Goal: Transaction & Acquisition: Download file/media

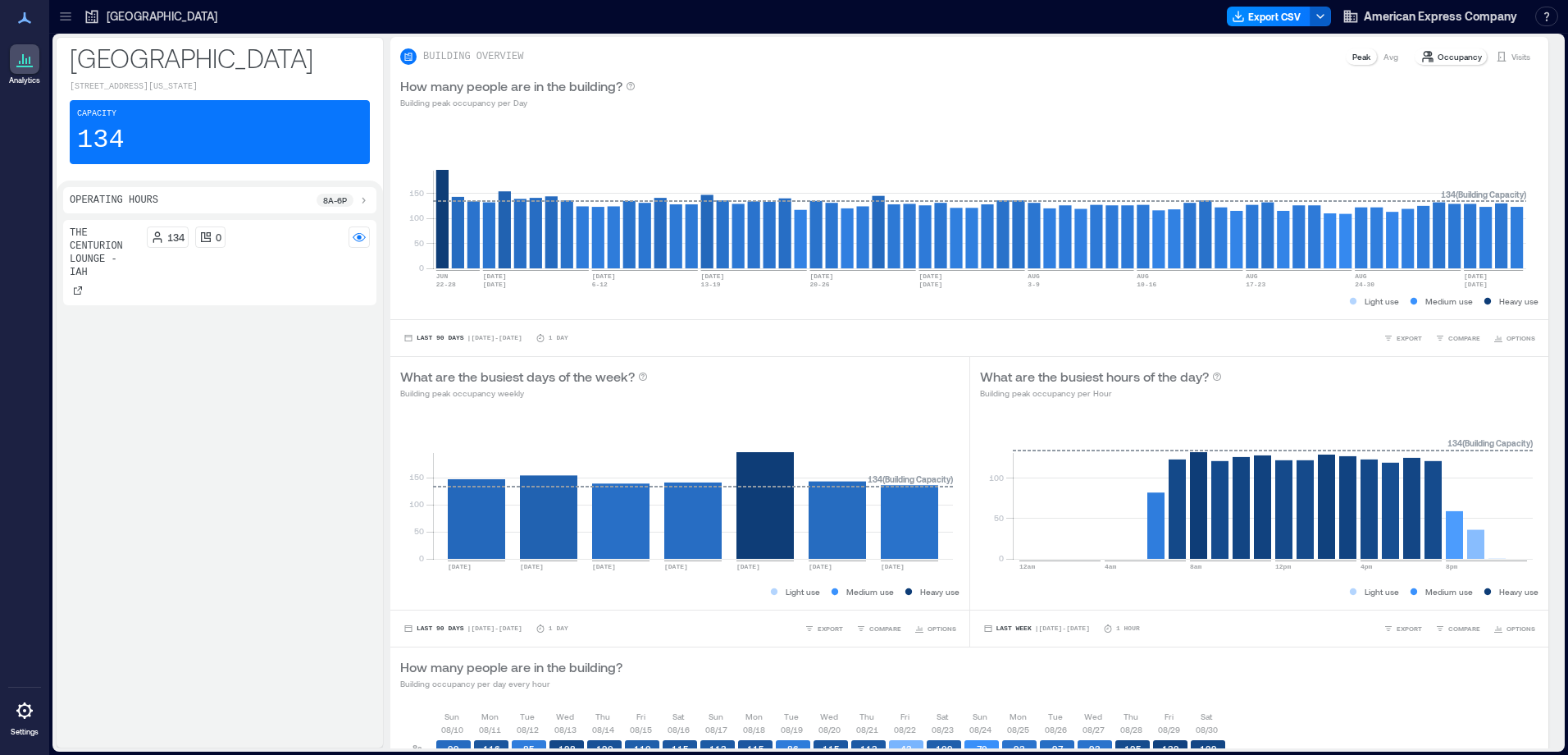
click at [1321, 13] on icon "button" at bounding box center [1320, 17] width 13 height 13
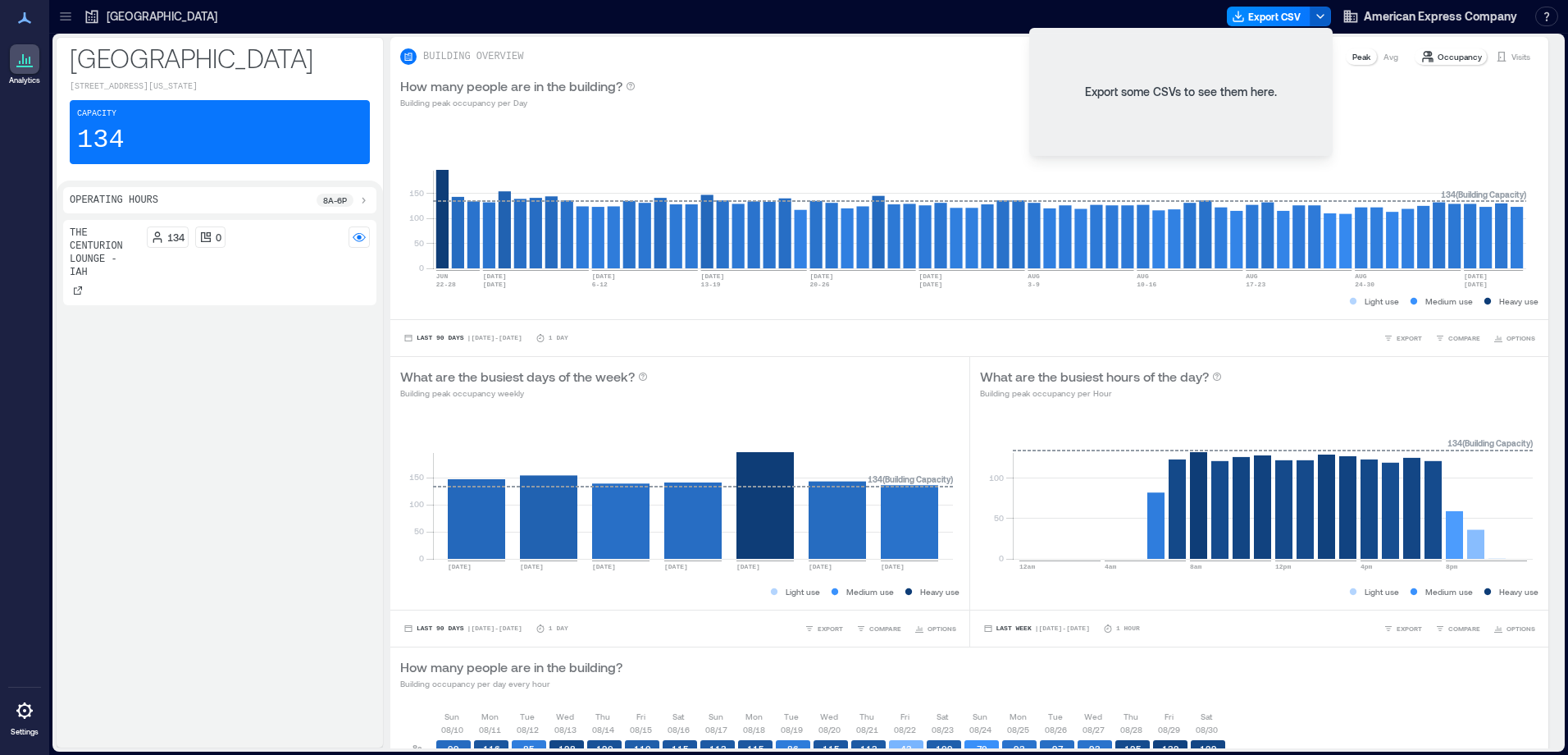
click at [1321, 13] on icon "button" at bounding box center [1320, 17] width 13 height 13
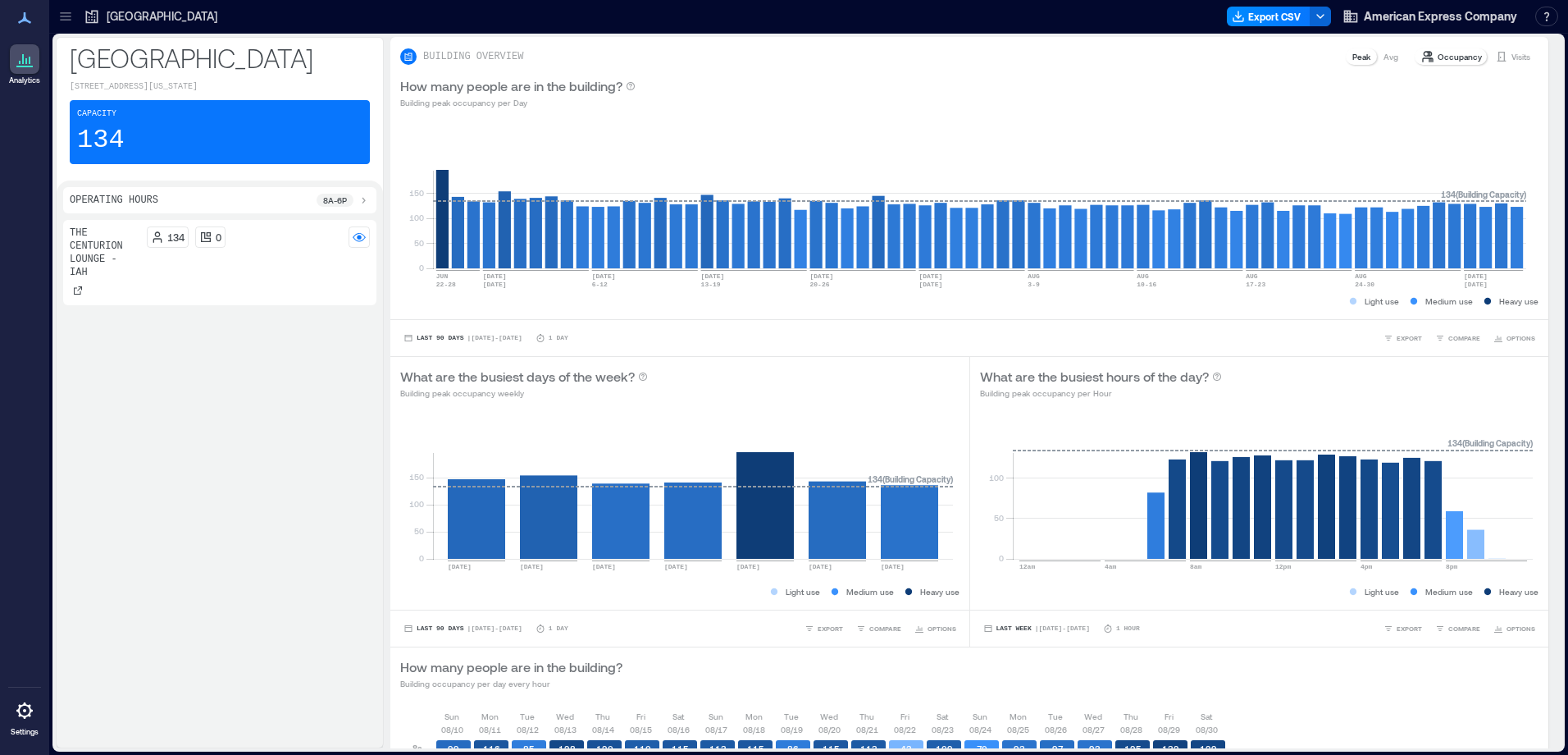
click at [136, 18] on p "[GEOGRAPHIC_DATA]" at bounding box center [162, 17] width 111 height 17
click at [126, 13] on p "[GEOGRAPHIC_DATA]" at bounding box center [162, 17] width 111 height 17
click at [65, 17] on icon at bounding box center [66, 17] width 17 height 17
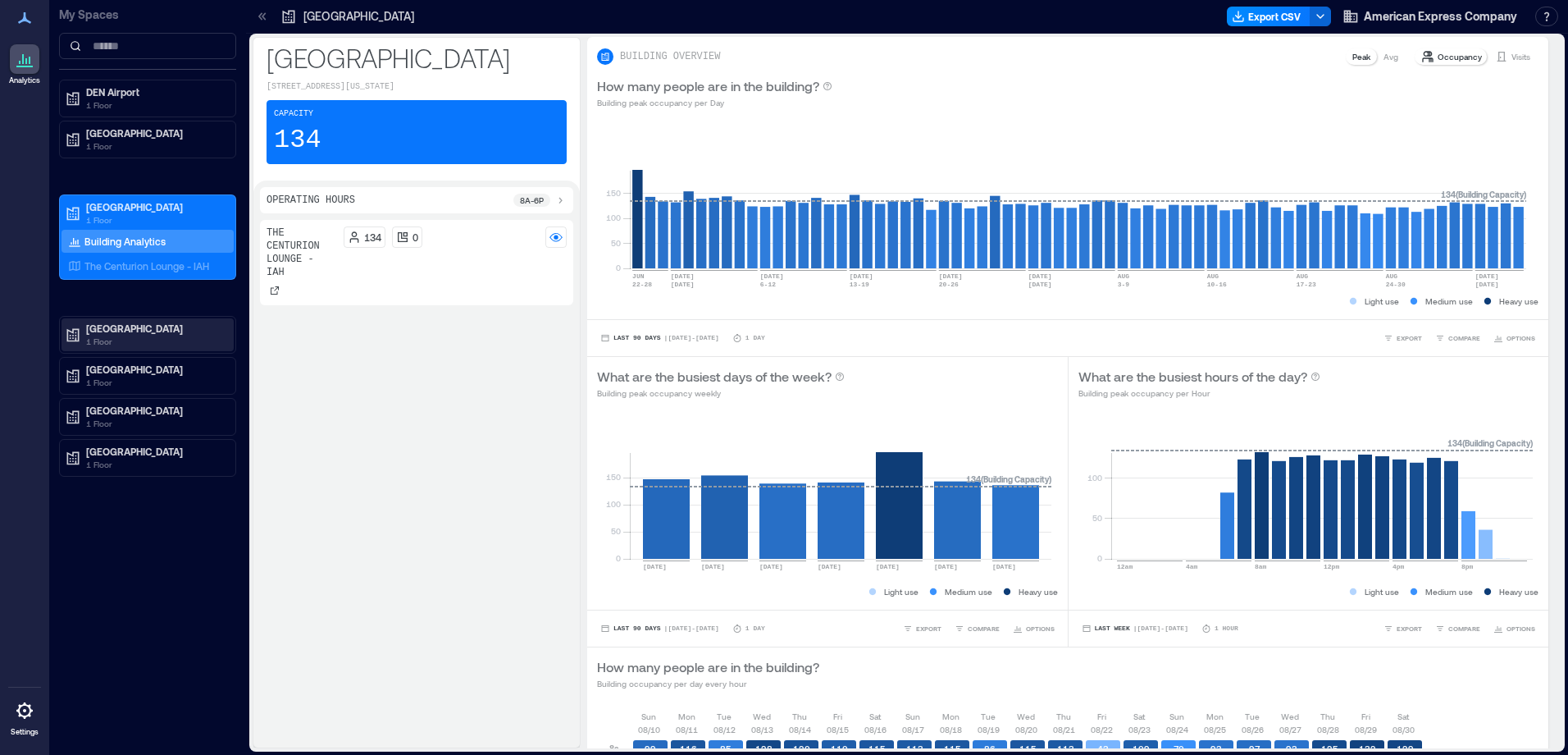
click at [109, 328] on p "[GEOGRAPHIC_DATA]" at bounding box center [154, 328] width 138 height 13
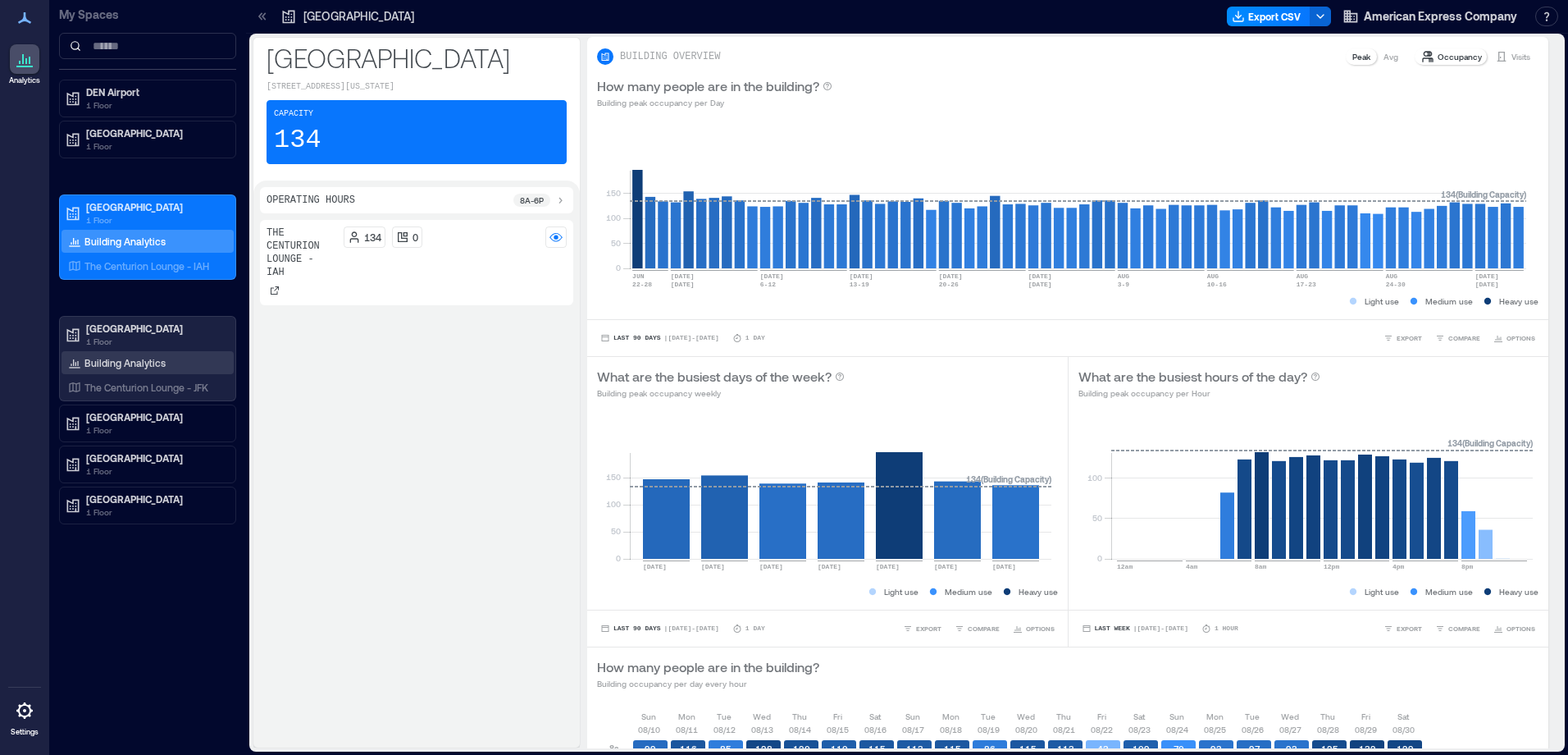
click at [110, 365] on p "Building Analytics" at bounding box center [125, 363] width 81 height 13
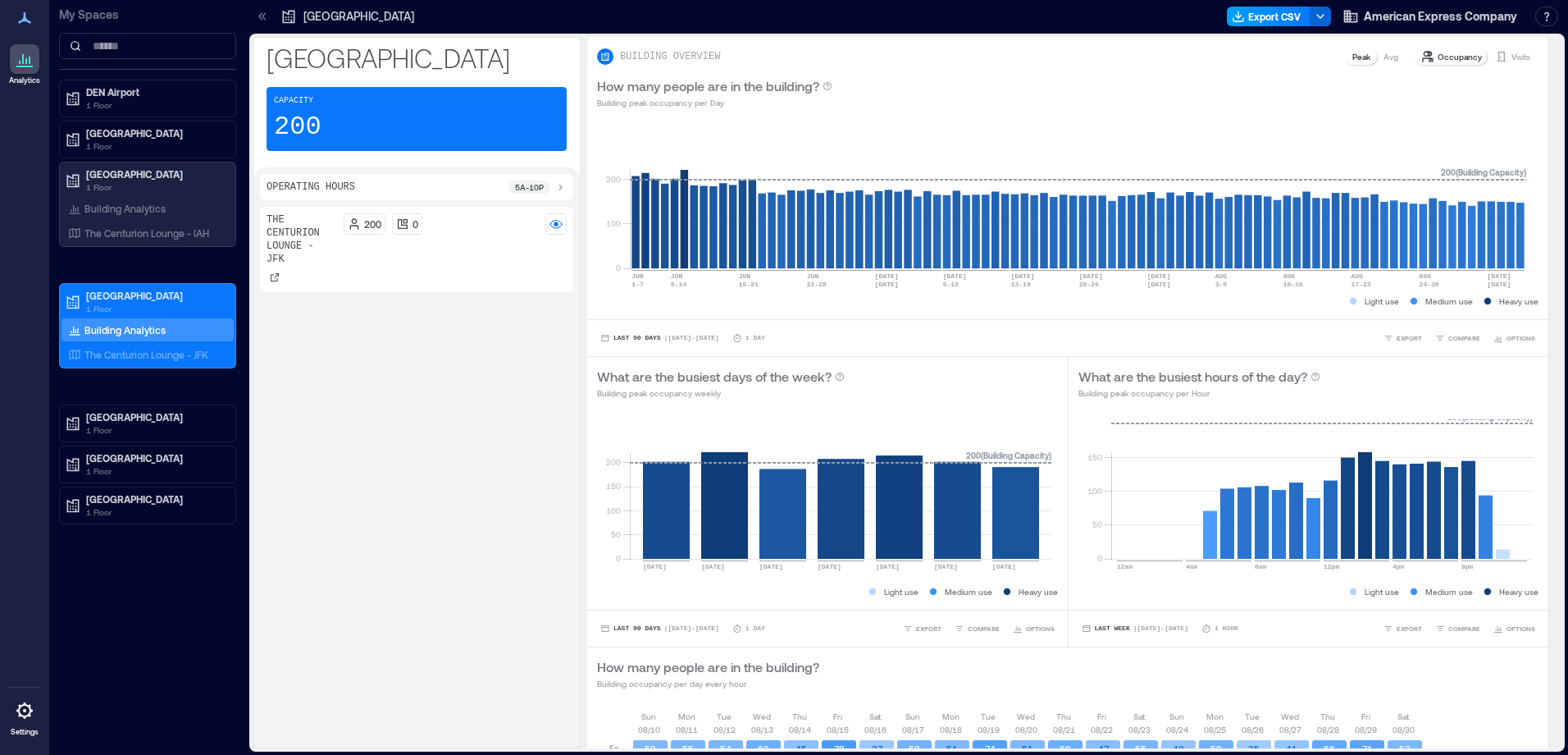
click at [1270, 17] on button "Export CSV" at bounding box center [1268, 17] width 83 height 20
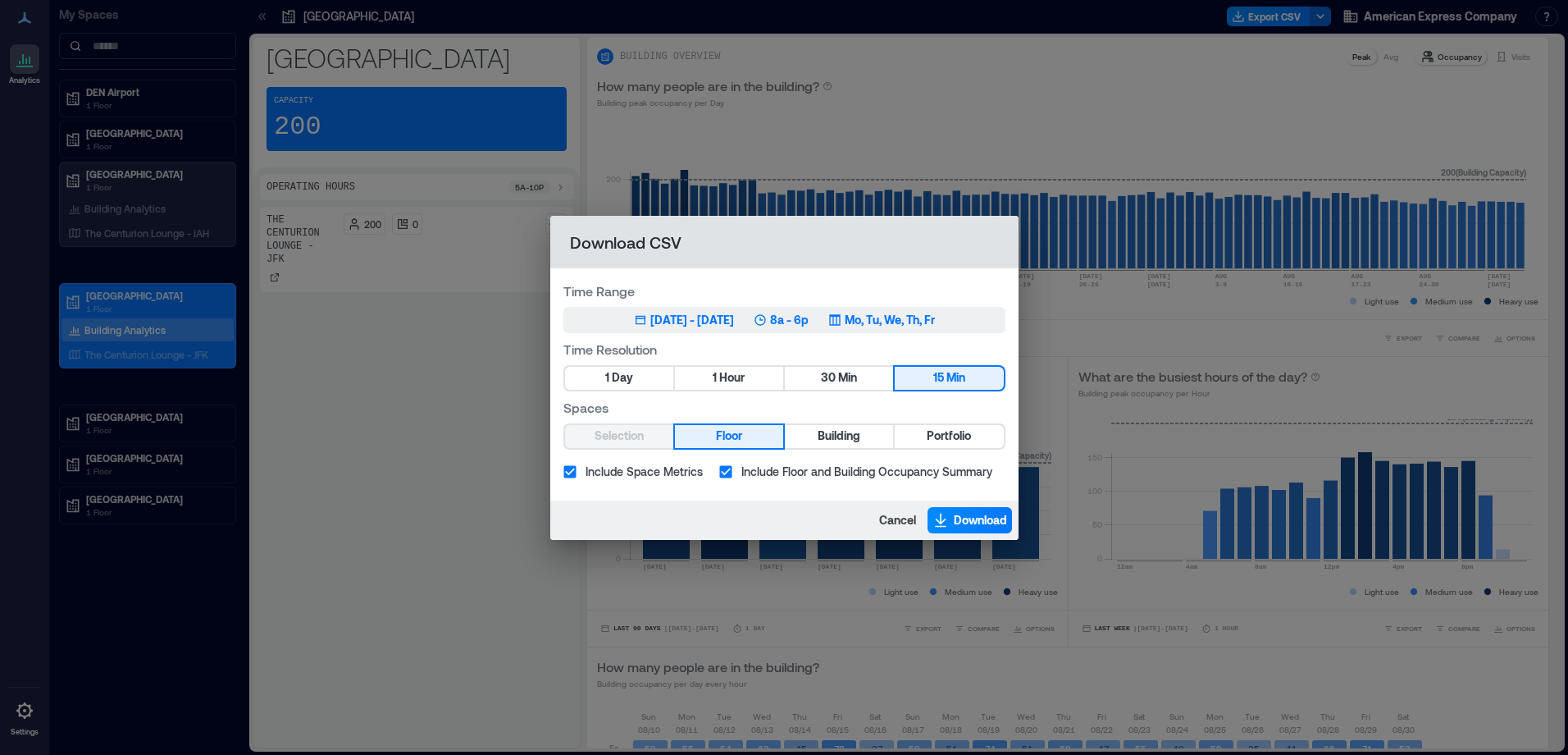
click at [651, 312] on div "[DATE] - [DATE]" at bounding box center [692, 320] width 83 height 17
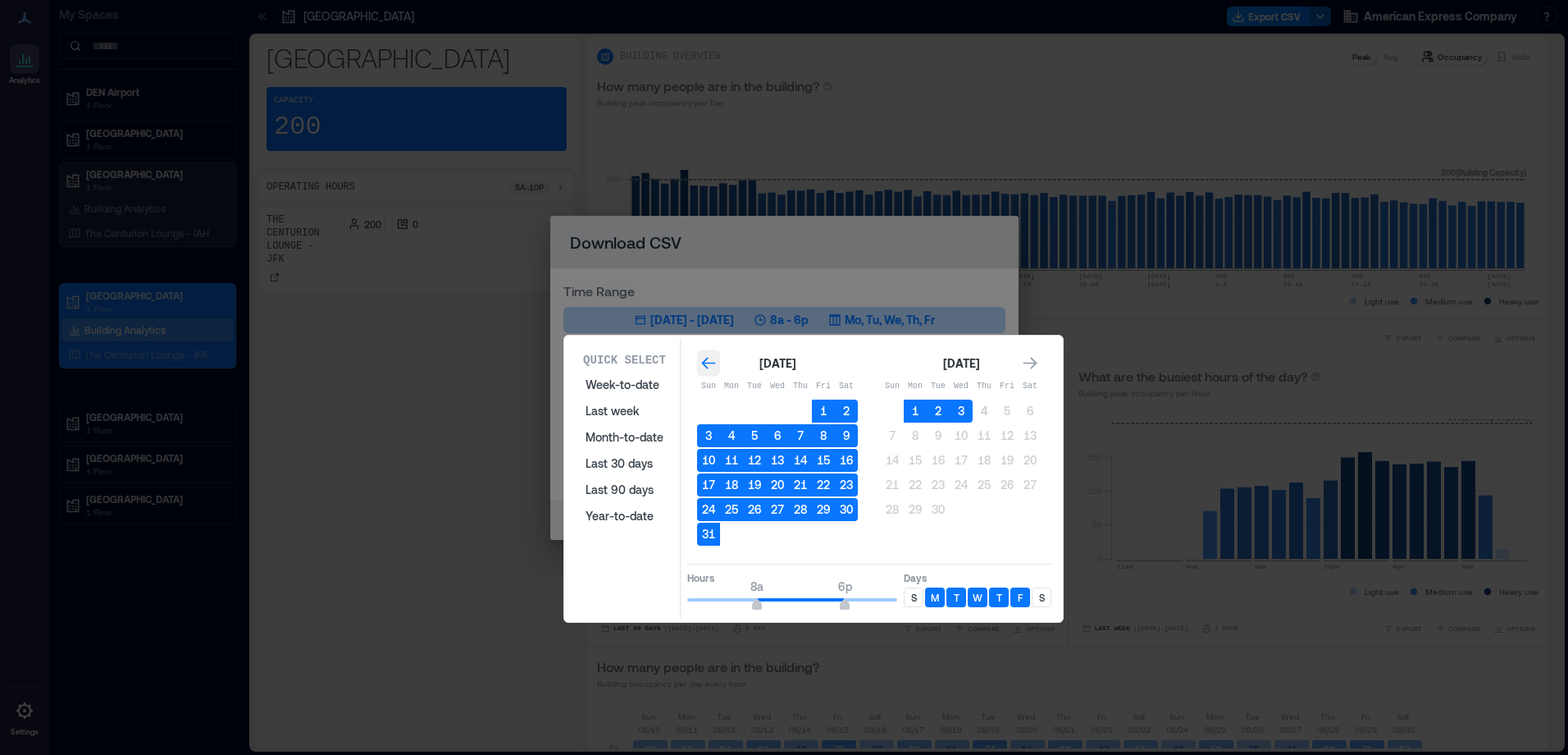
click at [710, 355] on icon "Go to previous month" at bounding box center [708, 363] width 17 height 17
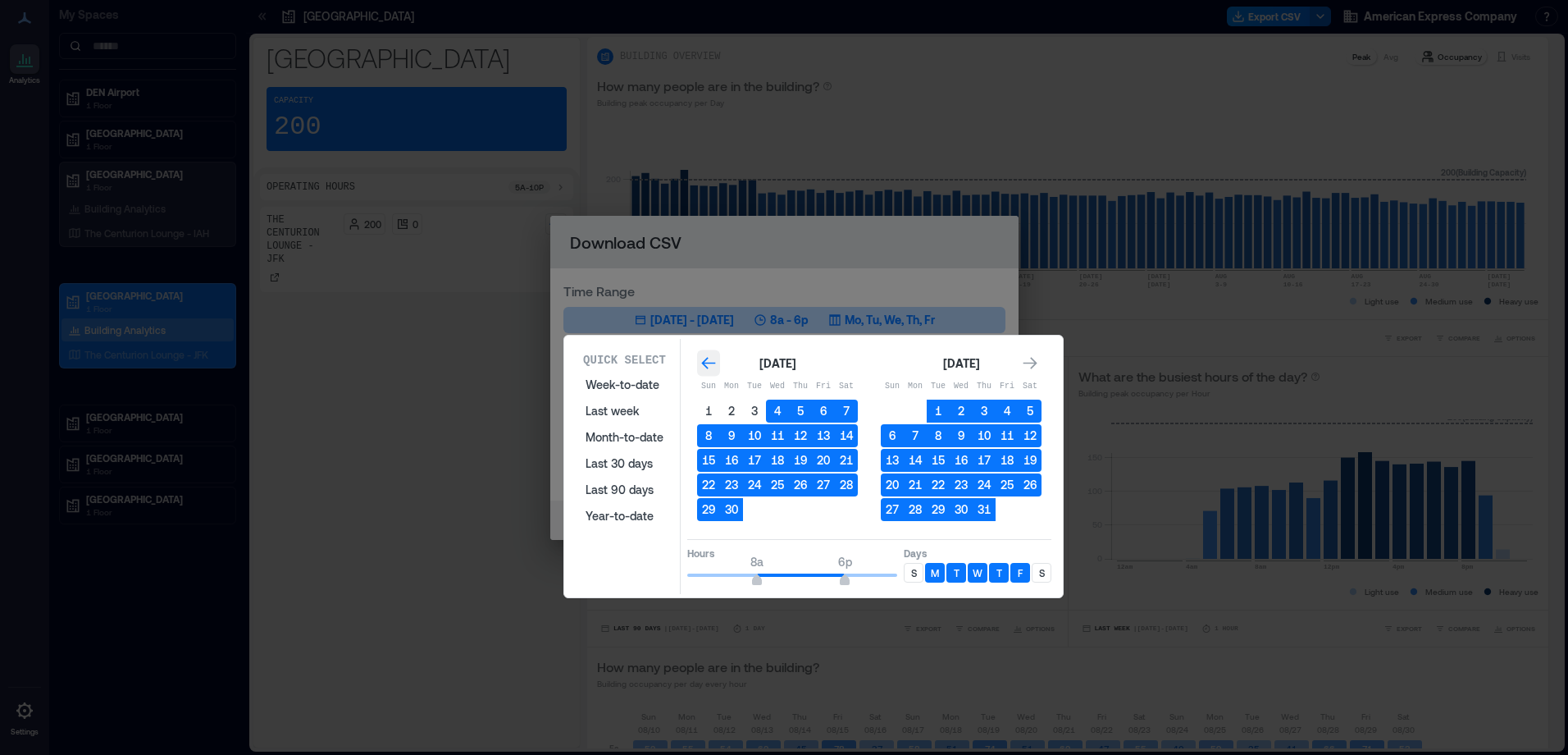
click at [707, 363] on icon "Go to previous month" at bounding box center [708, 363] width 14 height 12
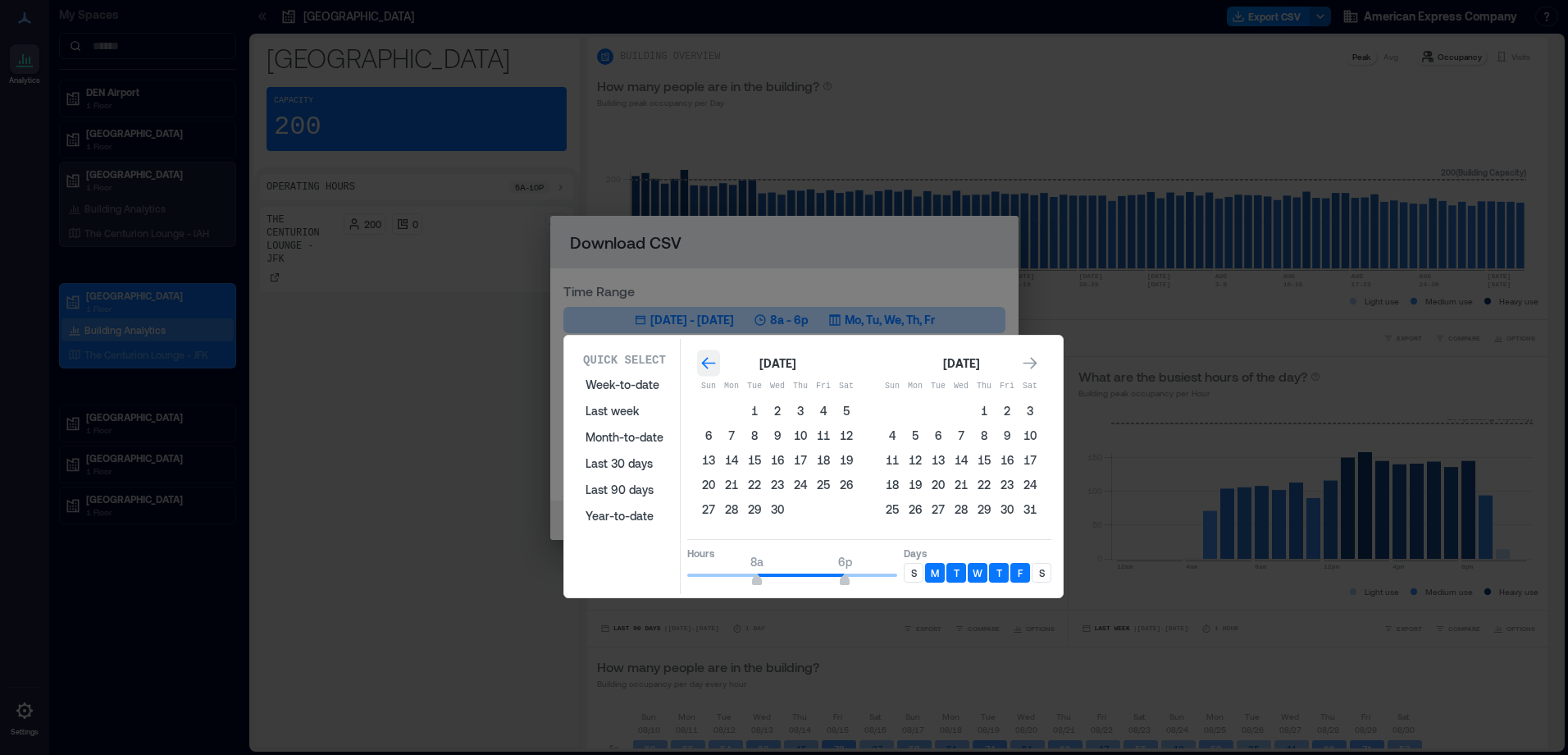
click at [707, 363] on icon "Go to previous month" at bounding box center [708, 363] width 14 height 12
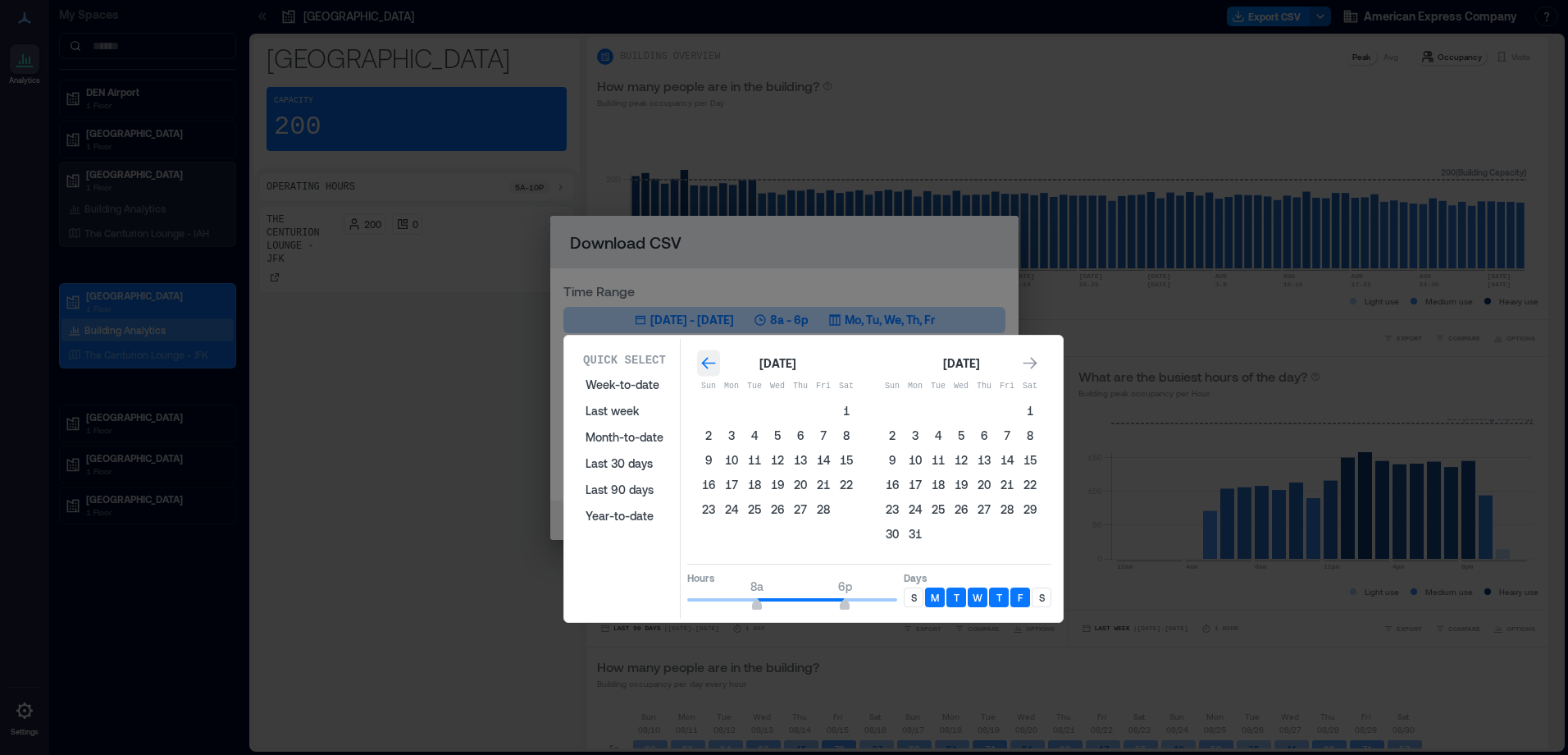
click at [707, 363] on icon "Go to previous month" at bounding box center [708, 363] width 14 height 12
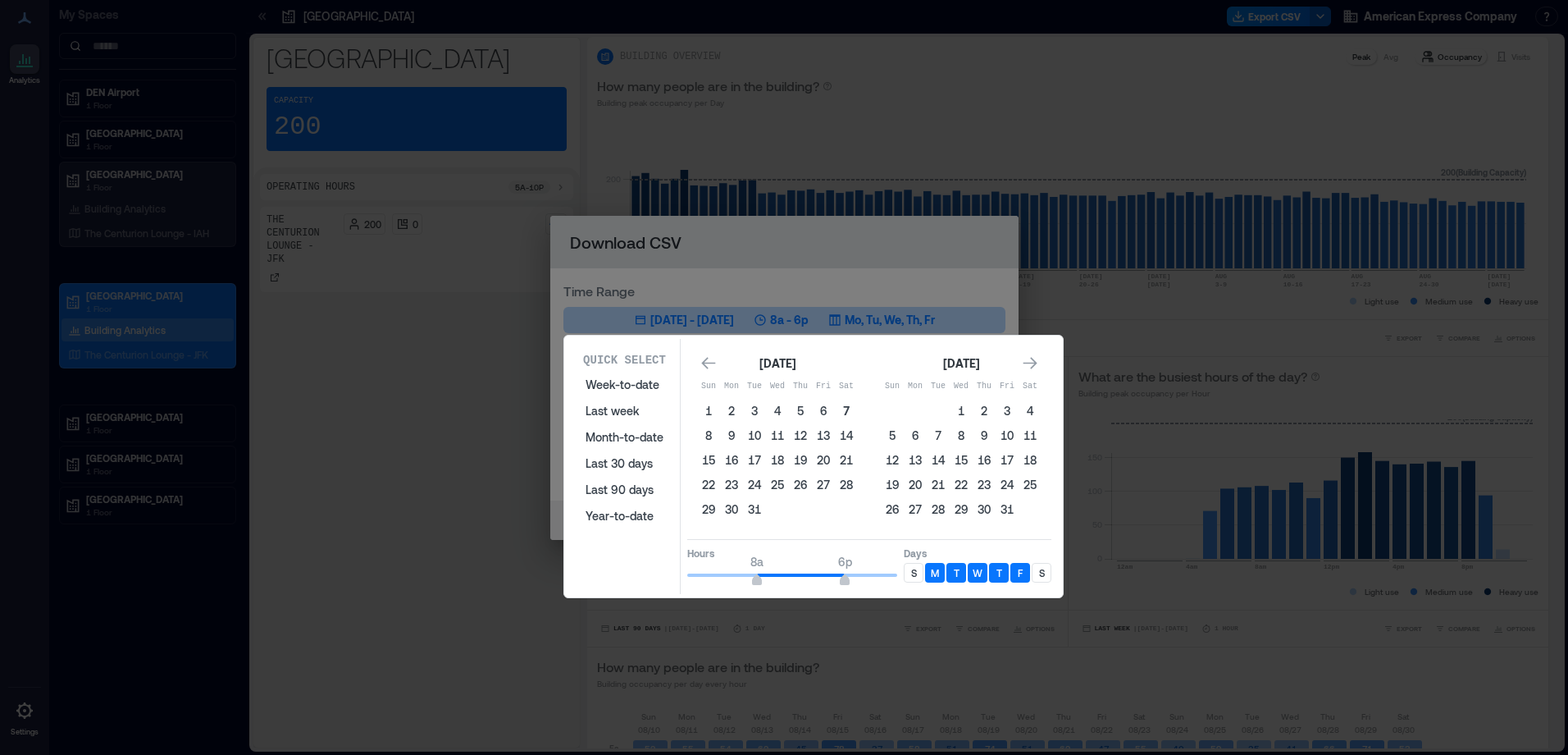
click at [840, 410] on button "7" at bounding box center [846, 411] width 23 height 23
click at [1030, 366] on icon "Go to next month" at bounding box center [1030, 363] width 17 height 17
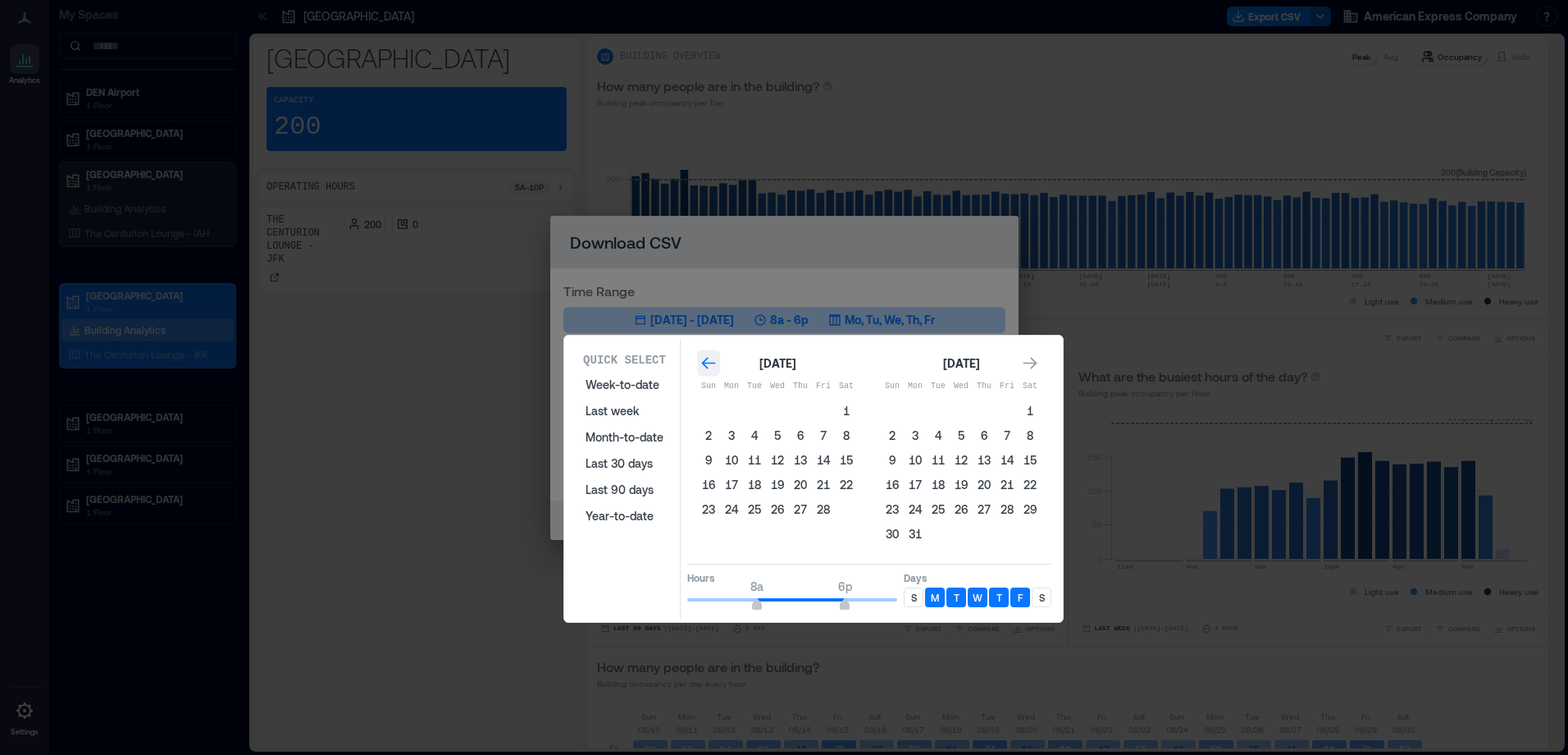
click at [700, 363] on icon "Go to previous month" at bounding box center [708, 363] width 17 height 17
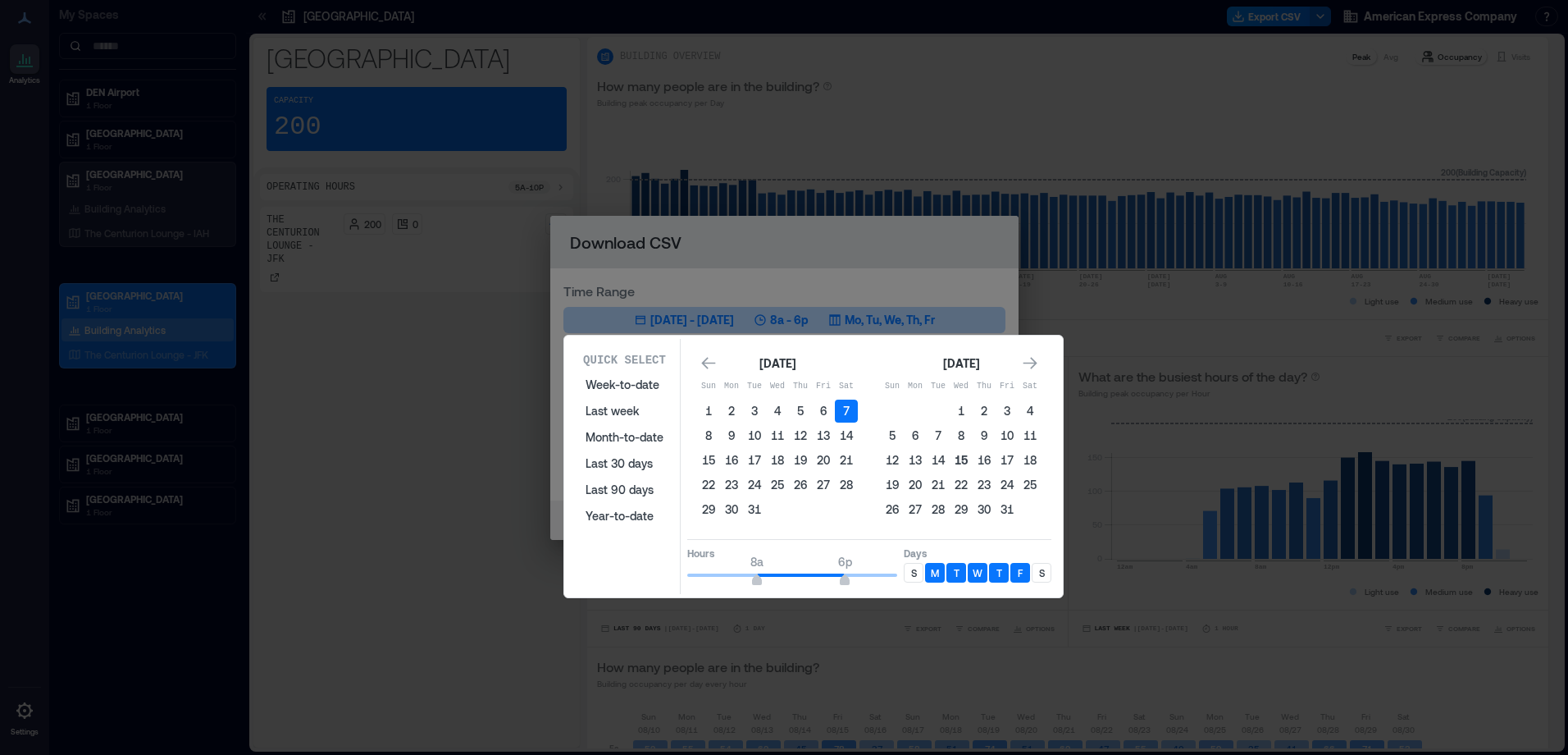
click at [955, 453] on button "15" at bounding box center [961, 460] width 23 height 23
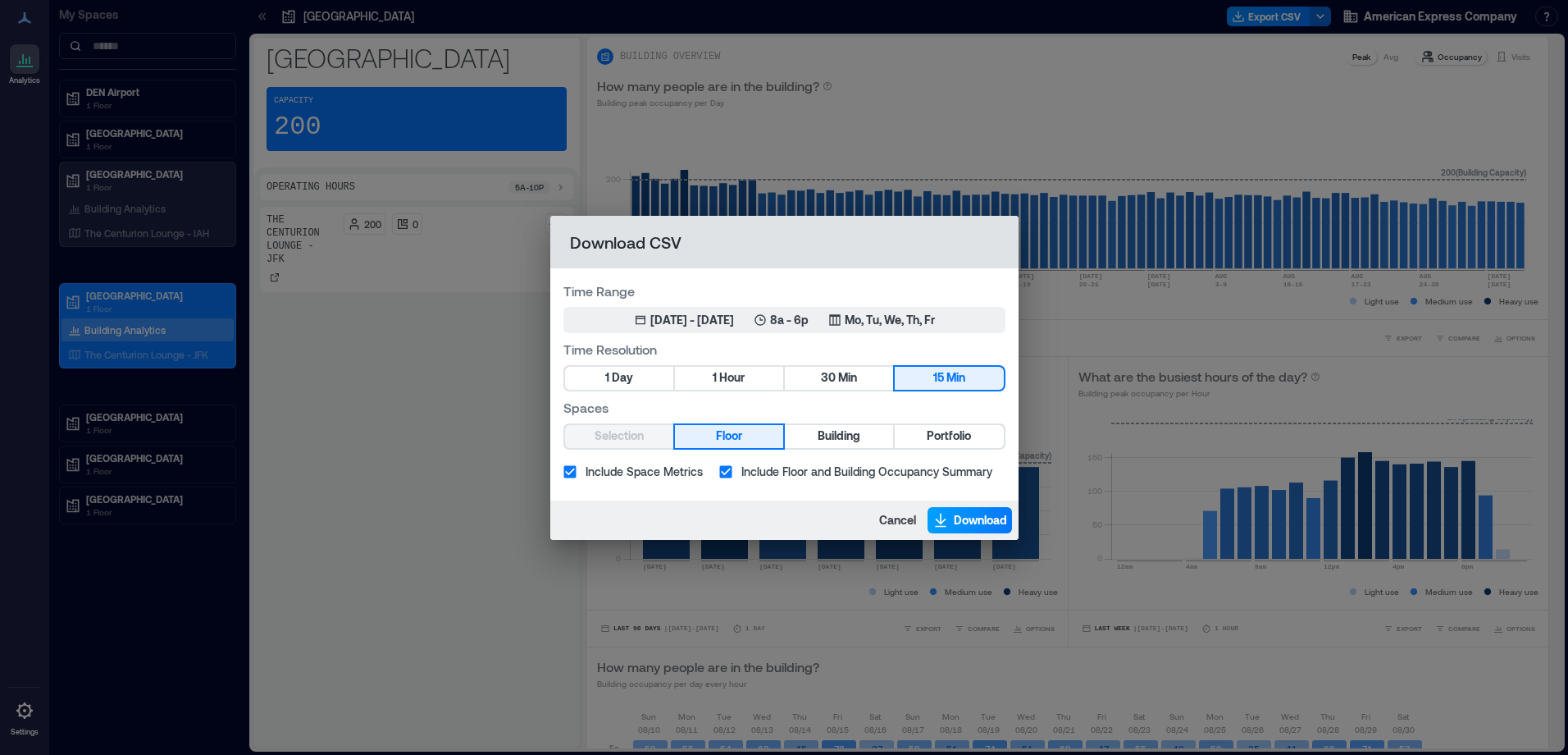
click at [974, 520] on span "Download" at bounding box center [980, 520] width 54 height 17
